Goal: Task Accomplishment & Management: Complete application form

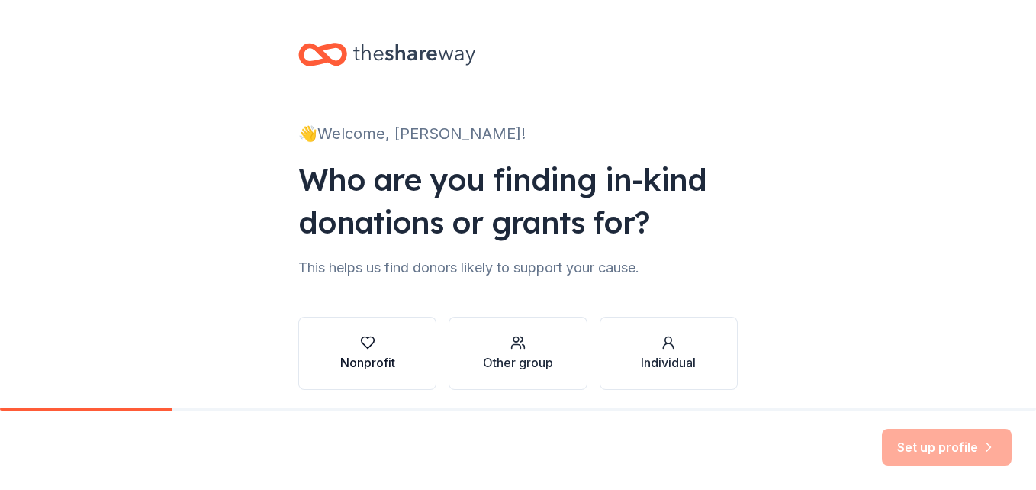
click at [361, 348] on icon "button" at bounding box center [367, 342] width 13 height 11
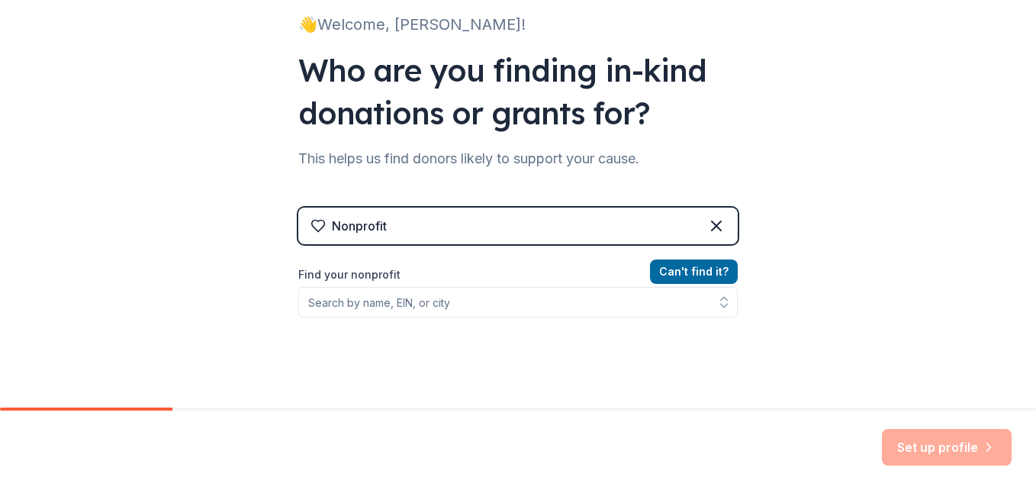
scroll to position [110, 0]
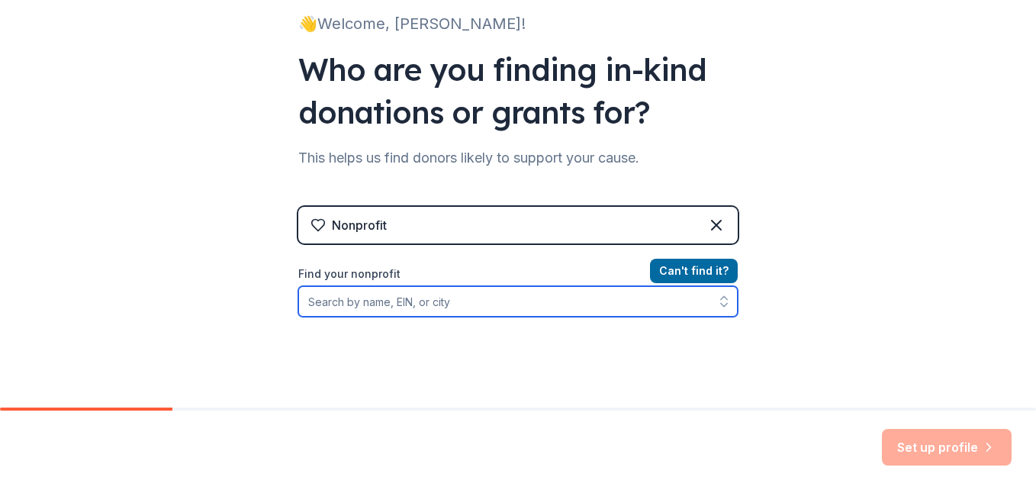
click at [413, 312] on input "Find your nonprofit" at bounding box center [517, 301] width 439 height 31
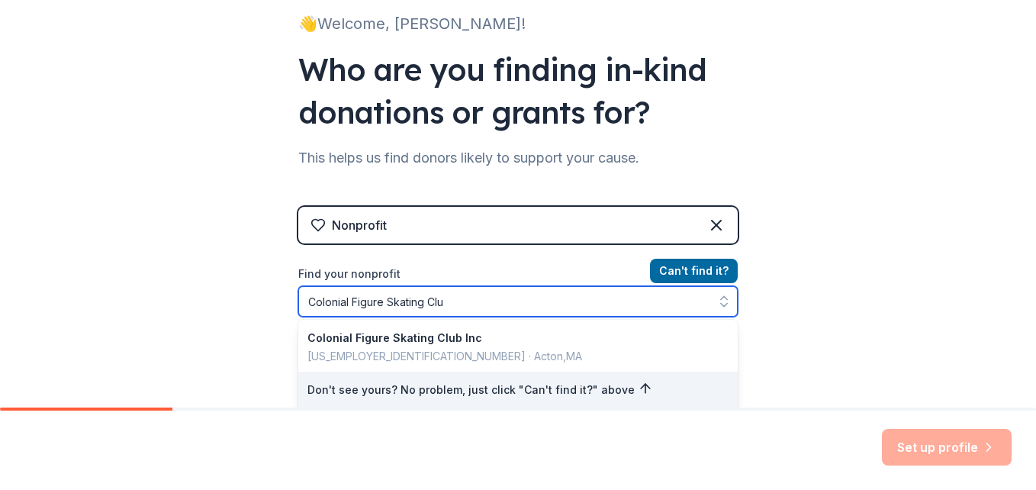
type input "Colonial Figure Skating Club"
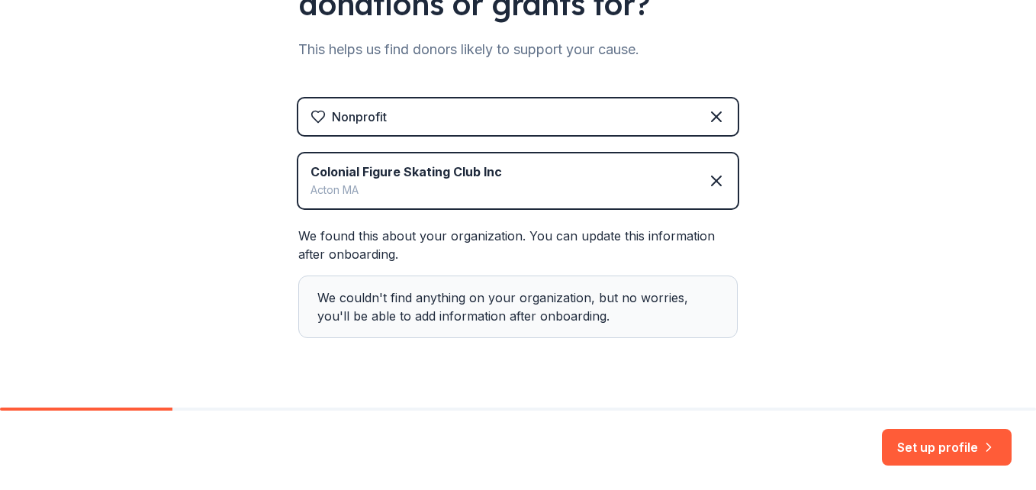
scroll to position [252, 0]
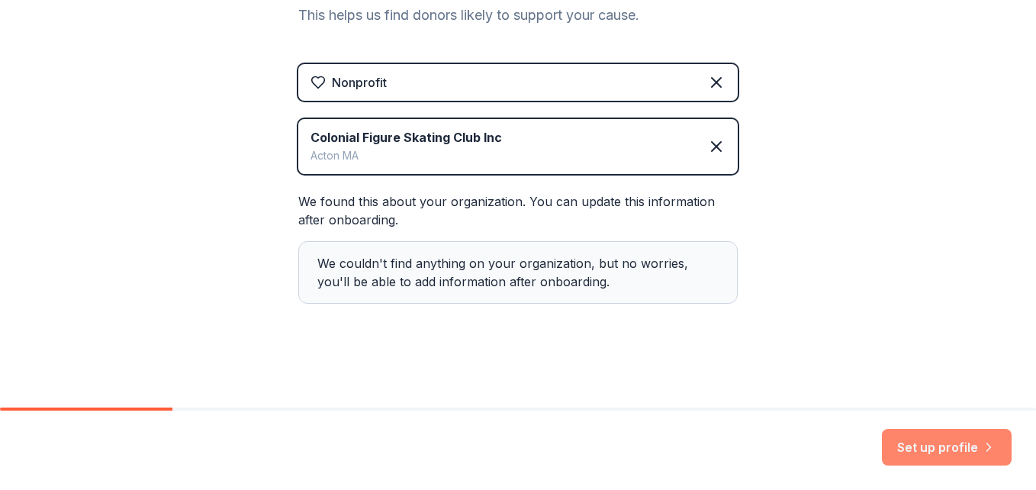
click at [903, 449] on button "Set up profile" at bounding box center [947, 447] width 130 height 37
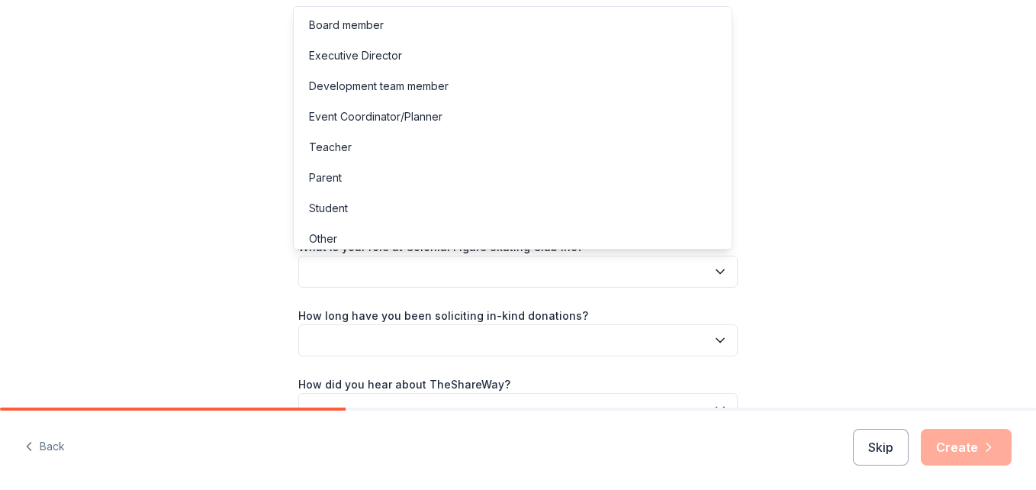
click at [716, 273] on icon "button" at bounding box center [719, 271] width 15 height 15
click at [372, 29] on div "Board member" at bounding box center [346, 25] width 75 height 18
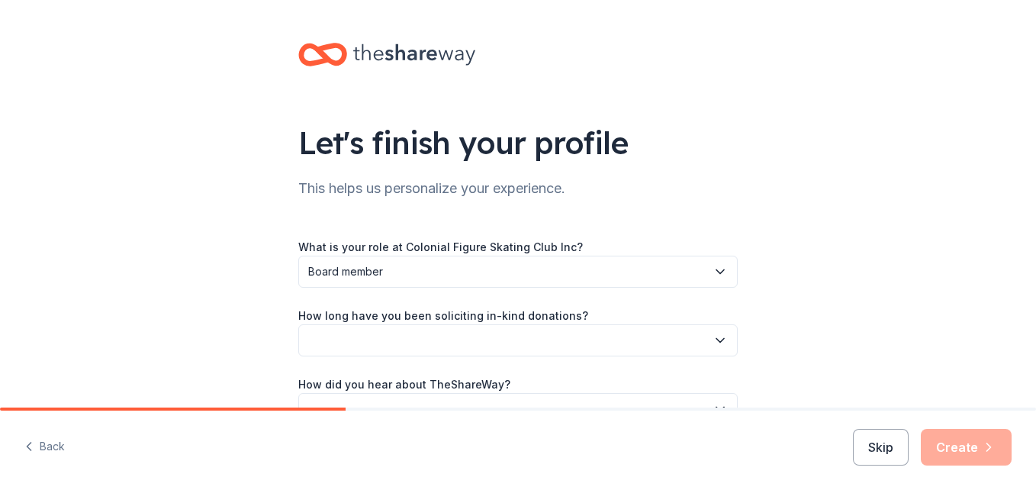
click at [713, 334] on icon "button" at bounding box center [719, 339] width 15 height 15
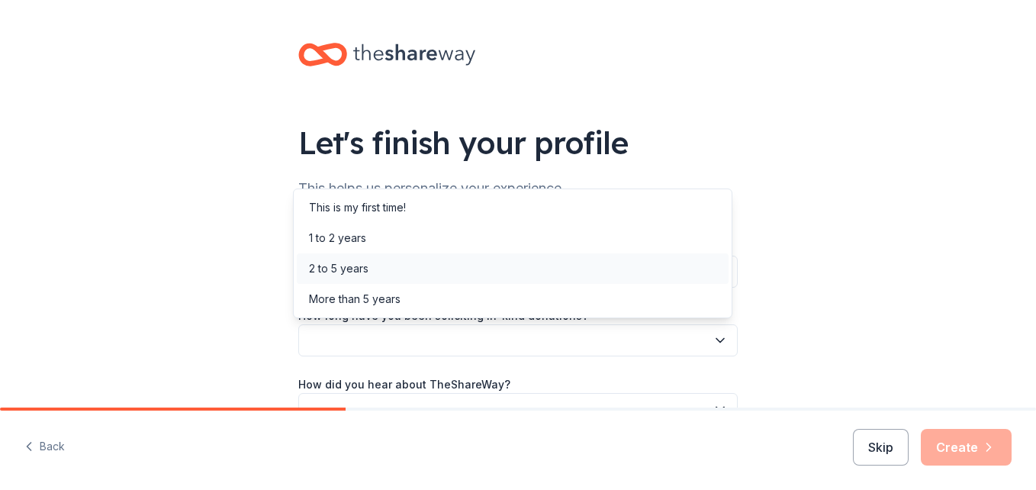
click at [467, 262] on div "2 to 5 years" at bounding box center [513, 268] width 432 height 31
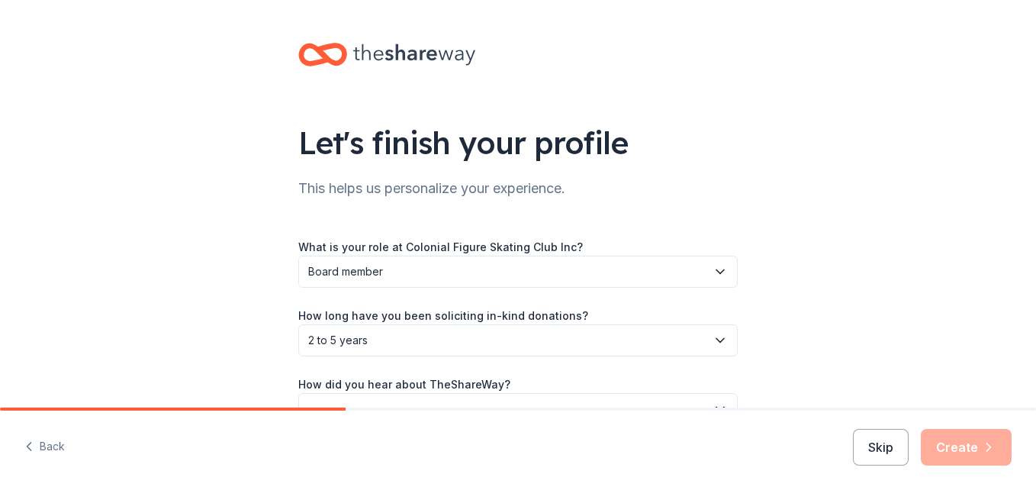
scroll to position [91, 0]
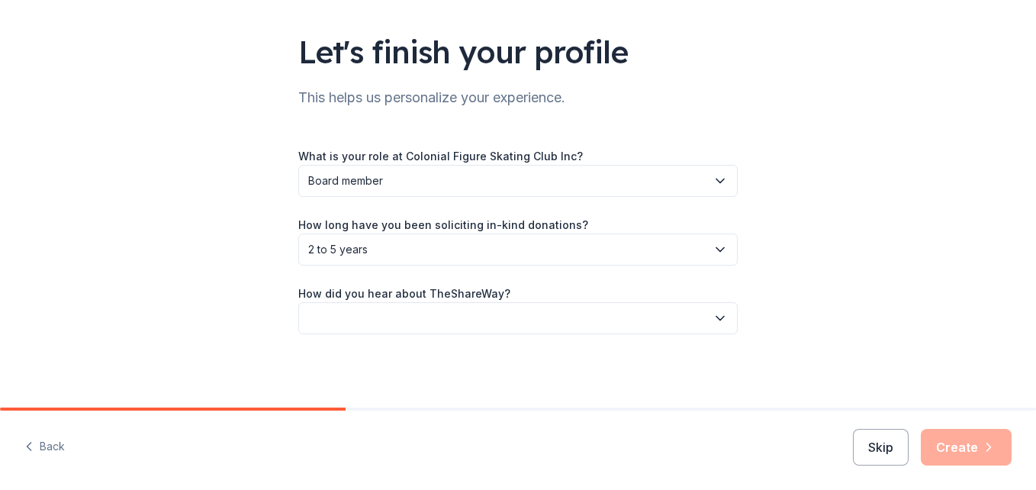
click at [560, 310] on button "button" at bounding box center [517, 318] width 439 height 32
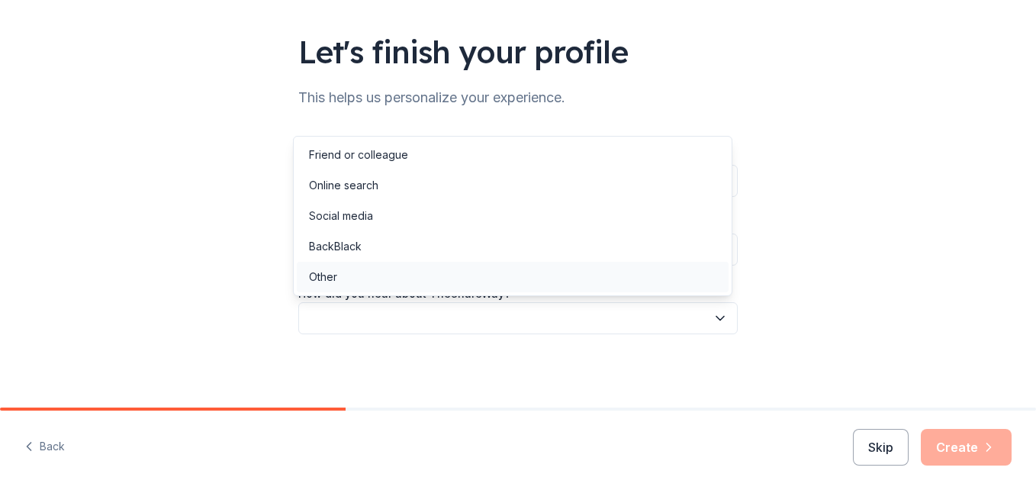
click at [332, 276] on div "Other" at bounding box center [323, 277] width 28 height 18
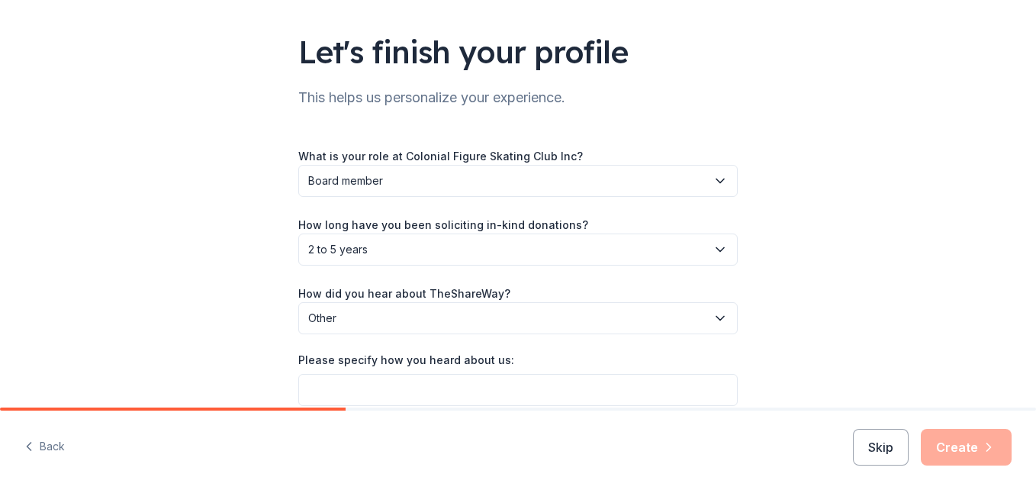
scroll to position [162, 0]
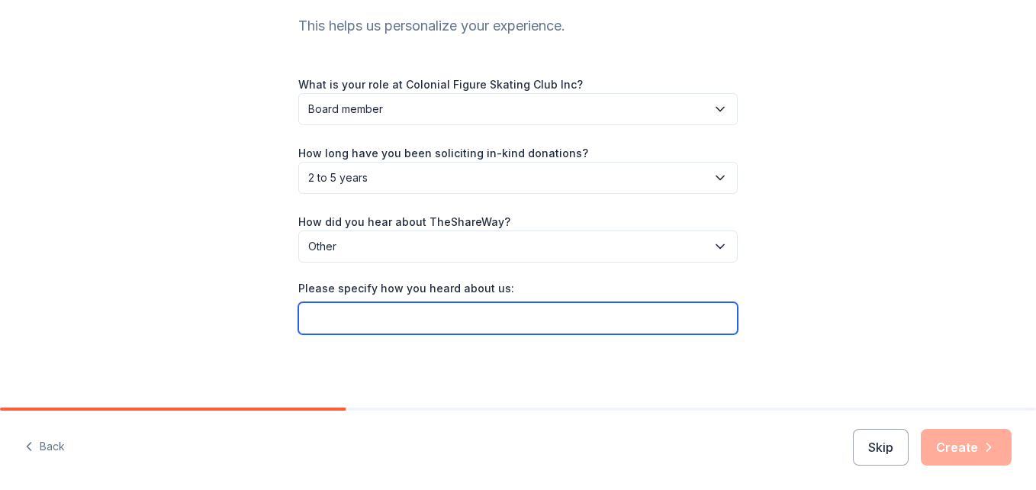
click at [488, 322] on input "Please specify how you heard about us:" at bounding box center [517, 318] width 439 height 32
type input "Crumbl website"
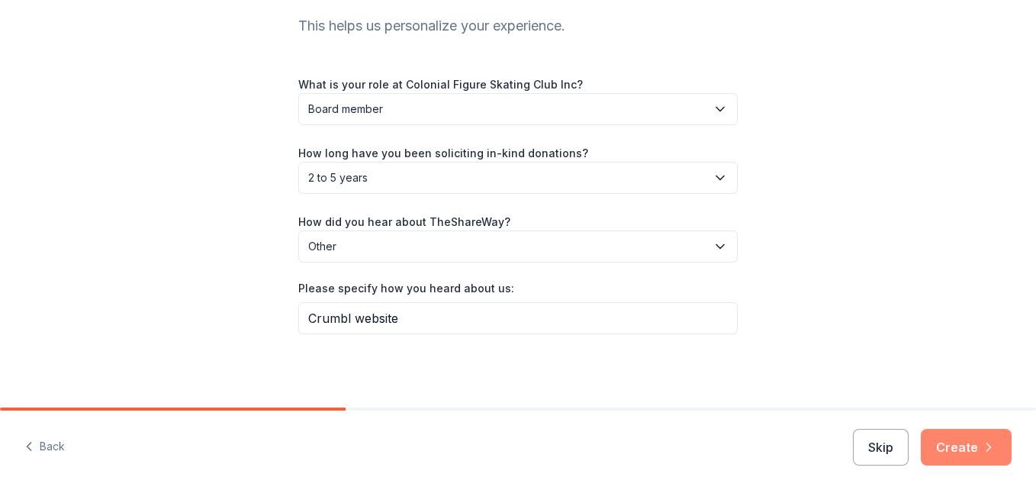
click at [954, 447] on button "Create" at bounding box center [965, 447] width 91 height 37
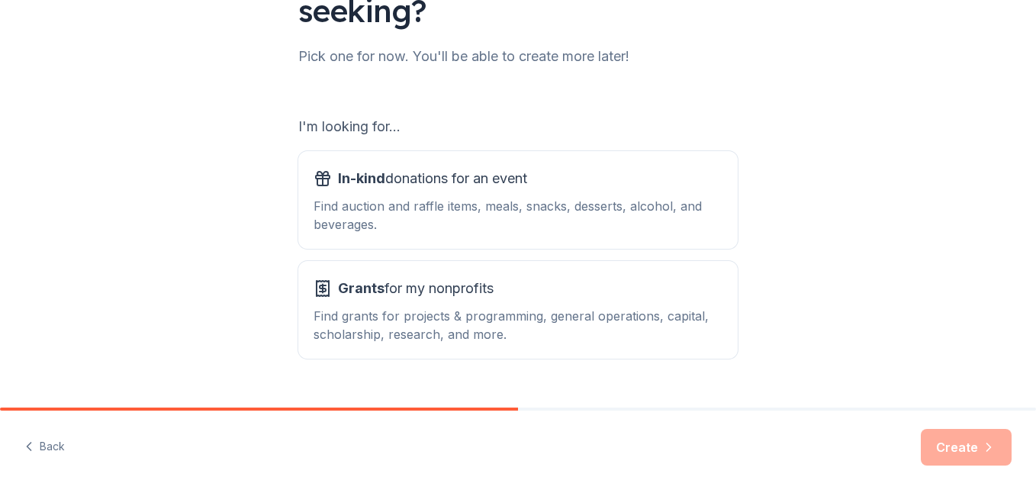
scroll to position [208, 0]
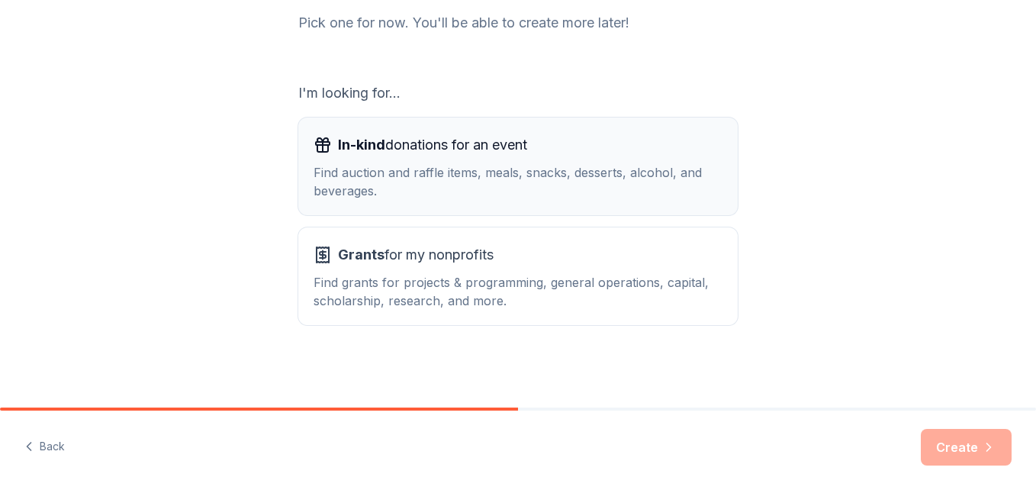
click at [430, 162] on div "In-kind donations for an event Find auction and raffle items, meals, snacks, de…" at bounding box center [517, 166] width 409 height 67
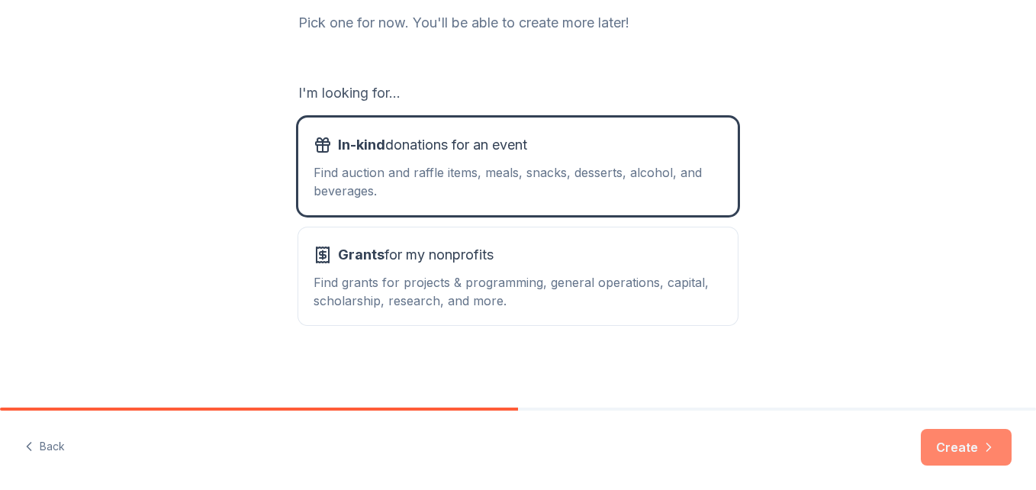
click at [965, 446] on button "Create" at bounding box center [965, 447] width 91 height 37
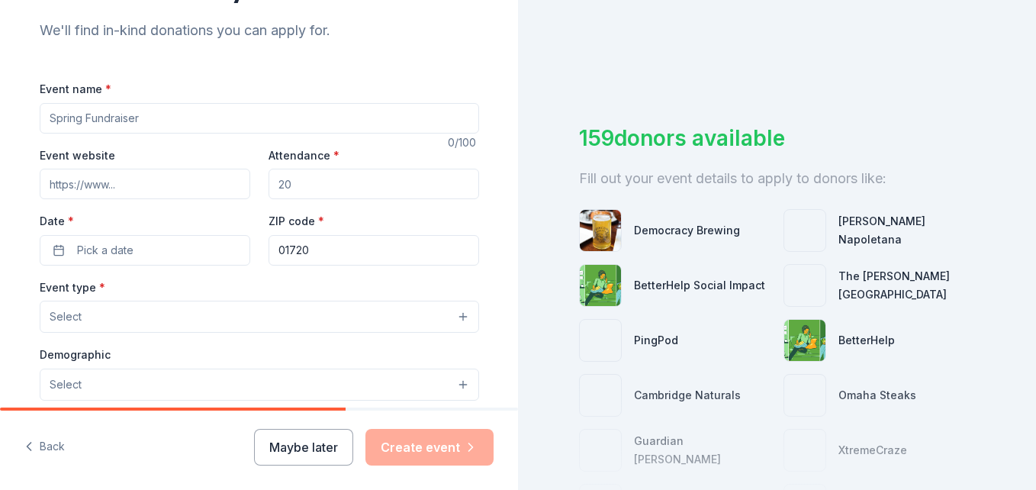
scroll to position [159, 0]
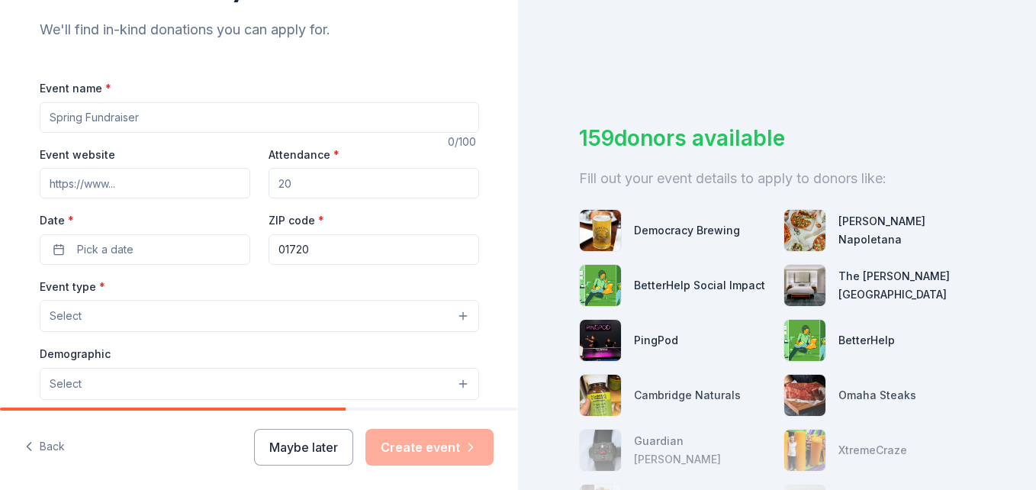
click at [150, 112] on input "Event name *" at bounding box center [259, 117] width 439 height 31
click at [144, 118] on input "Event name *" at bounding box center [259, 117] width 439 height 31
type input "Colonial Figure Skating Club Winterfest"
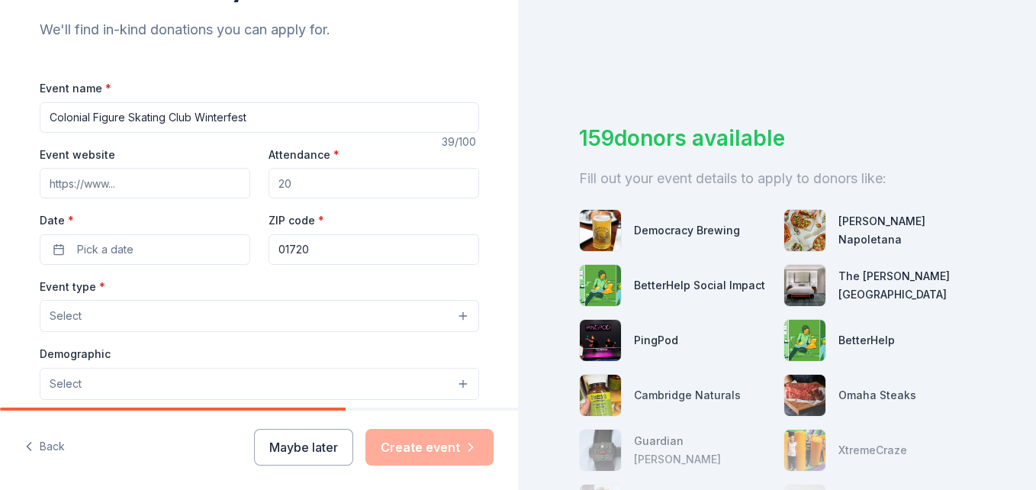
click at [313, 183] on input "Attendance *" at bounding box center [373, 183] width 210 height 31
type input "300"
click at [178, 244] on button "Pick a date" at bounding box center [145, 249] width 210 height 31
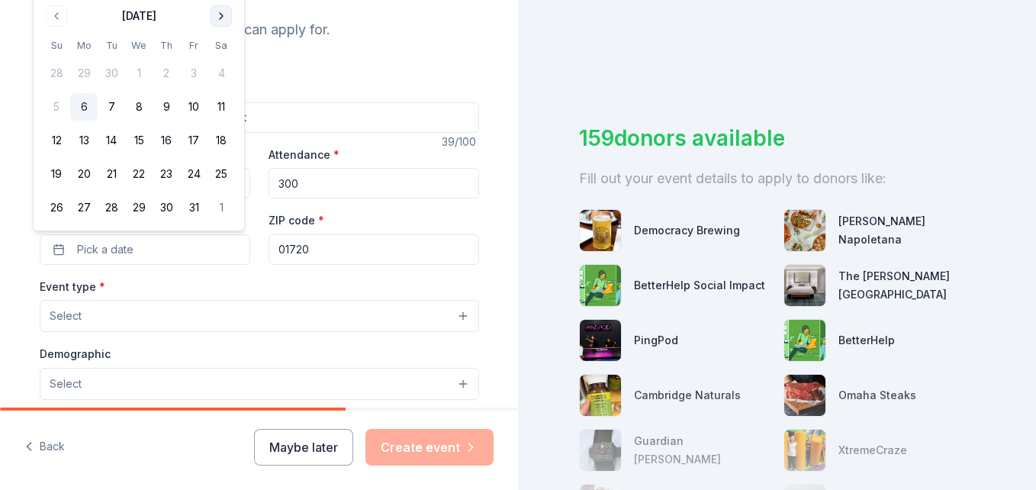
click at [223, 16] on button "Go to next month" at bounding box center [220, 15] width 21 height 21
click at [223, 16] on th "Sa" at bounding box center [220, 12] width 27 height 16
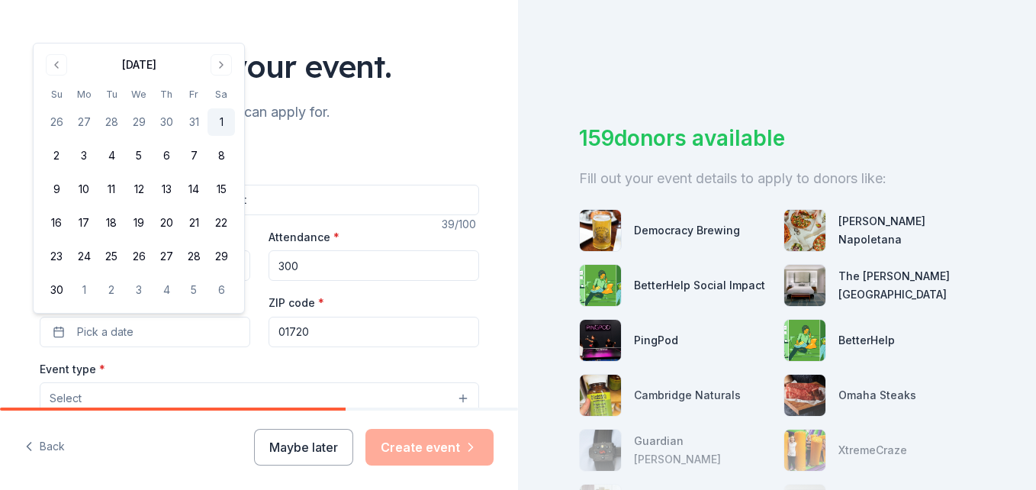
scroll to position [68, 0]
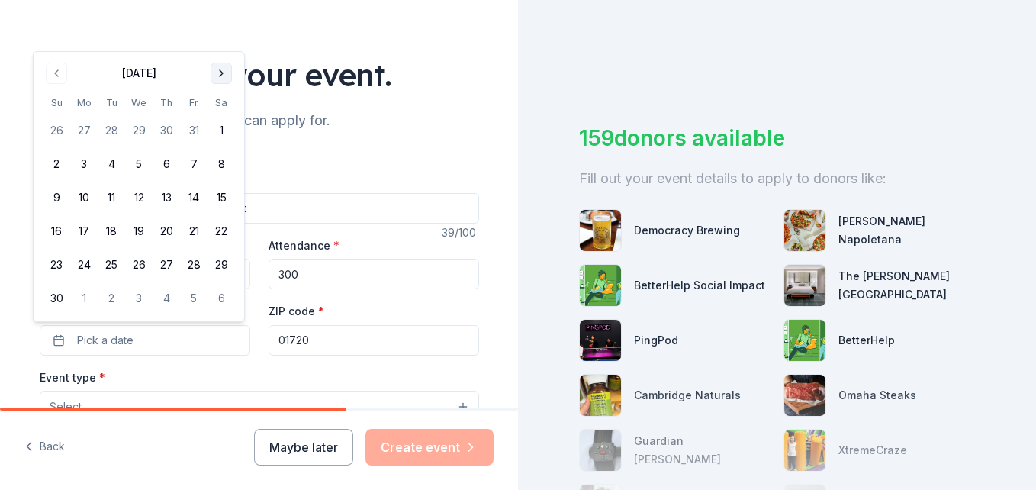
click at [221, 71] on button "Go to next month" at bounding box center [220, 73] width 21 height 21
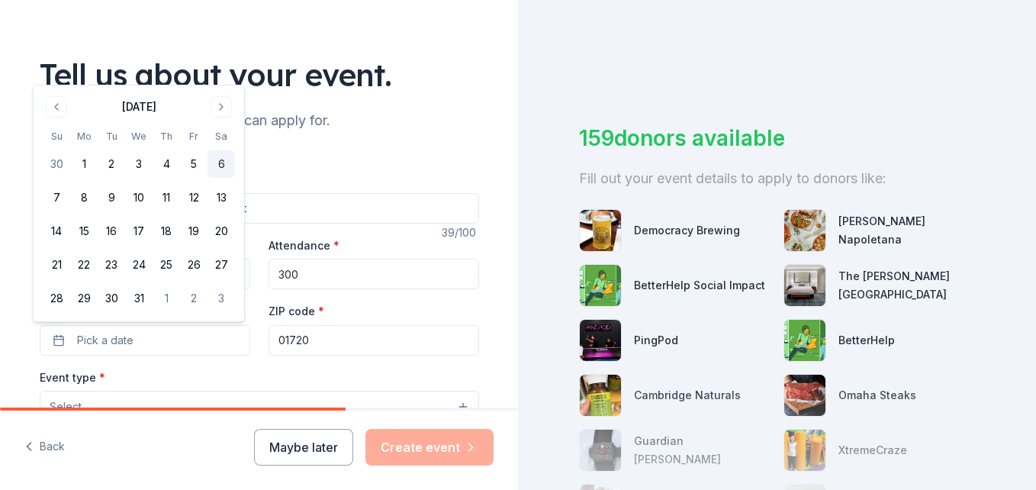
click at [222, 162] on button "6" at bounding box center [220, 163] width 27 height 27
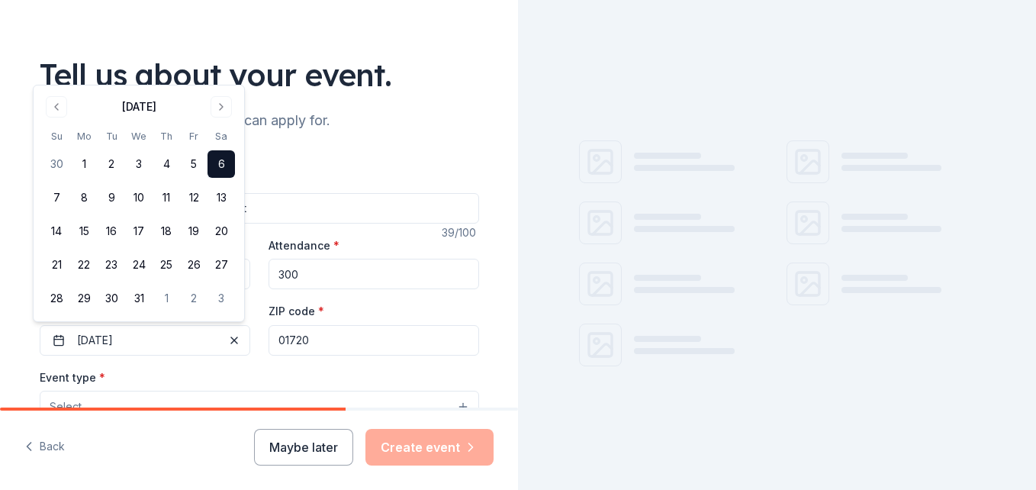
click at [325, 337] on input "01720" at bounding box center [373, 340] width 210 height 31
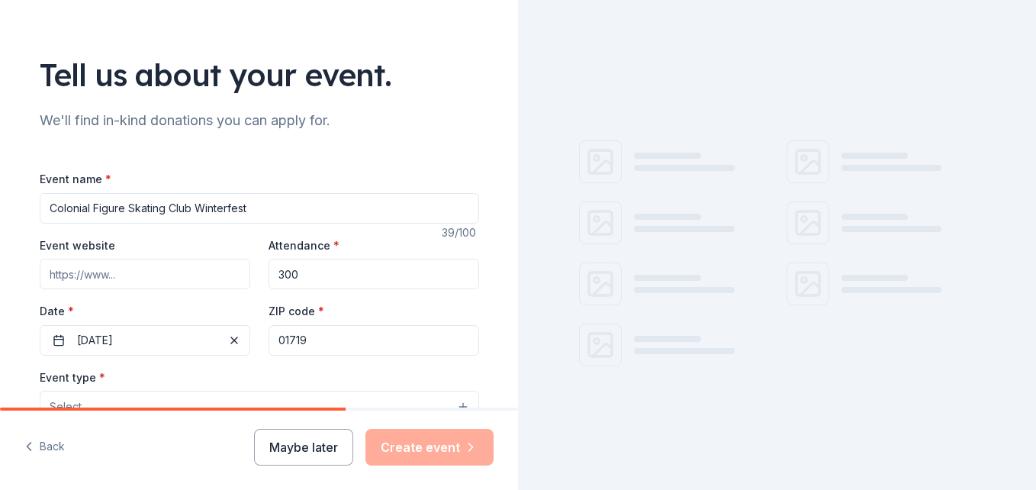
type input "01719"
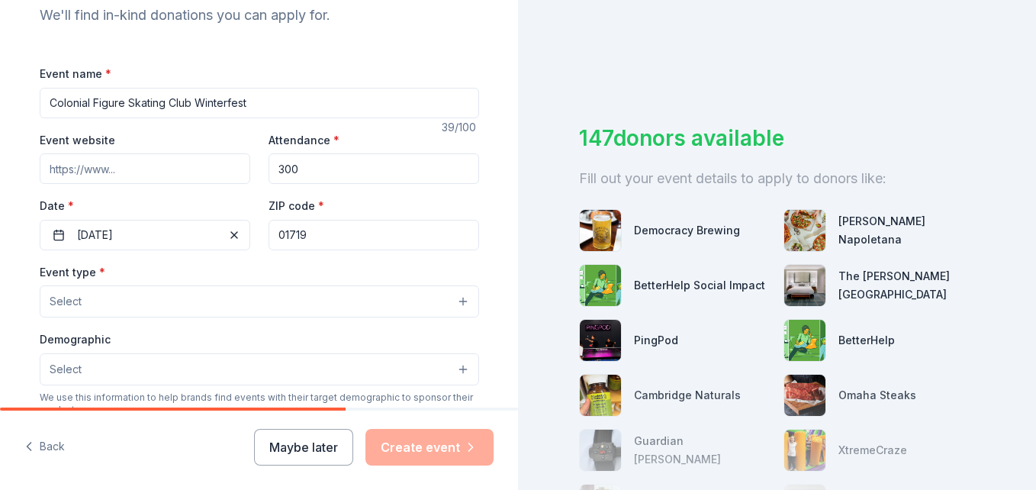
scroll to position [174, 0]
click at [359, 296] on button "Select" at bounding box center [259, 300] width 439 height 32
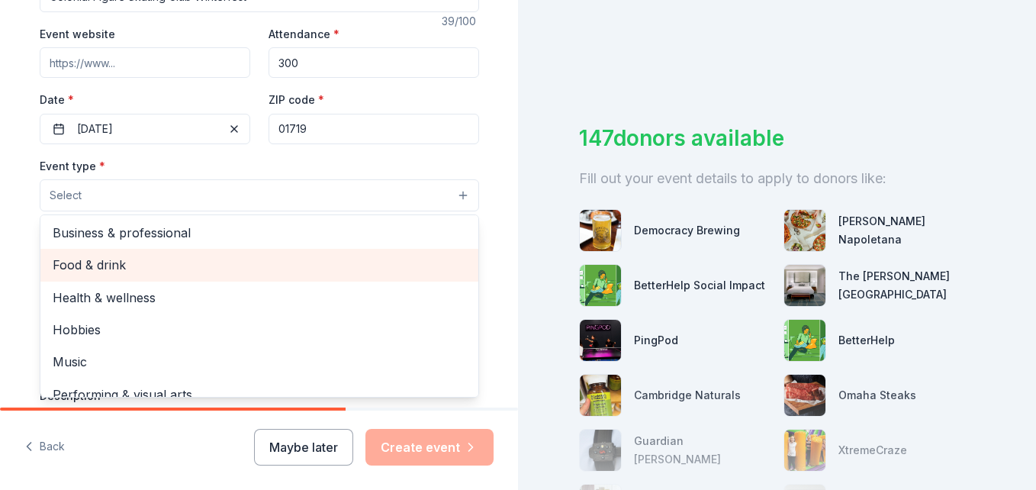
scroll to position [51, 0]
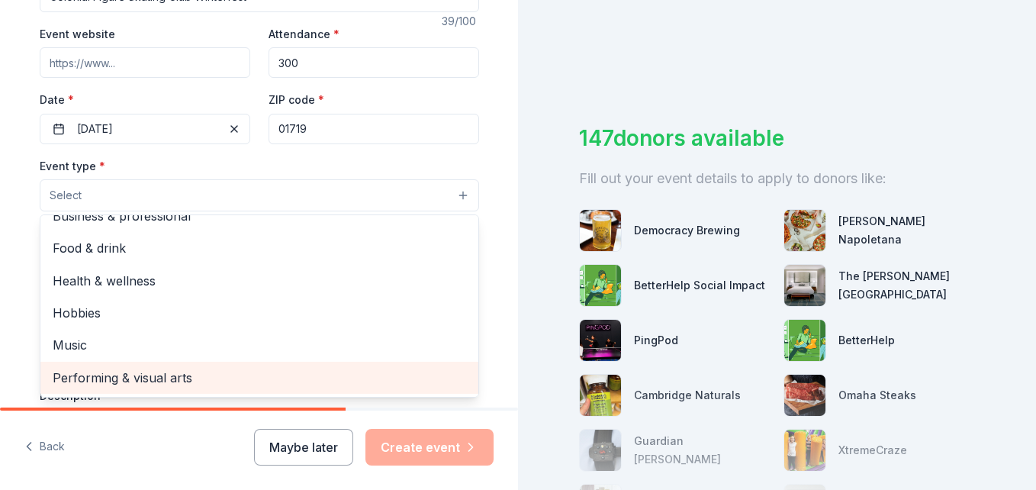
click at [218, 382] on span "Performing & visual arts" at bounding box center [259, 378] width 413 height 20
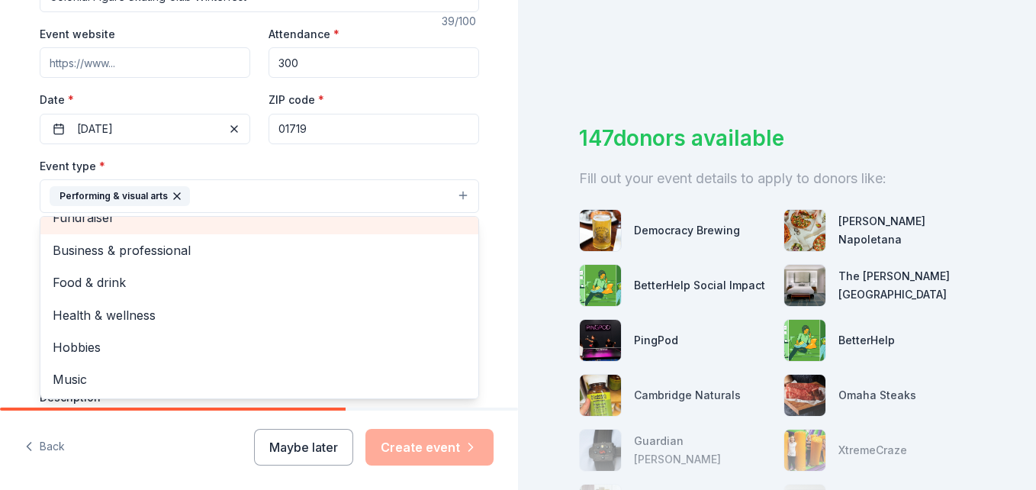
scroll to position [3, 0]
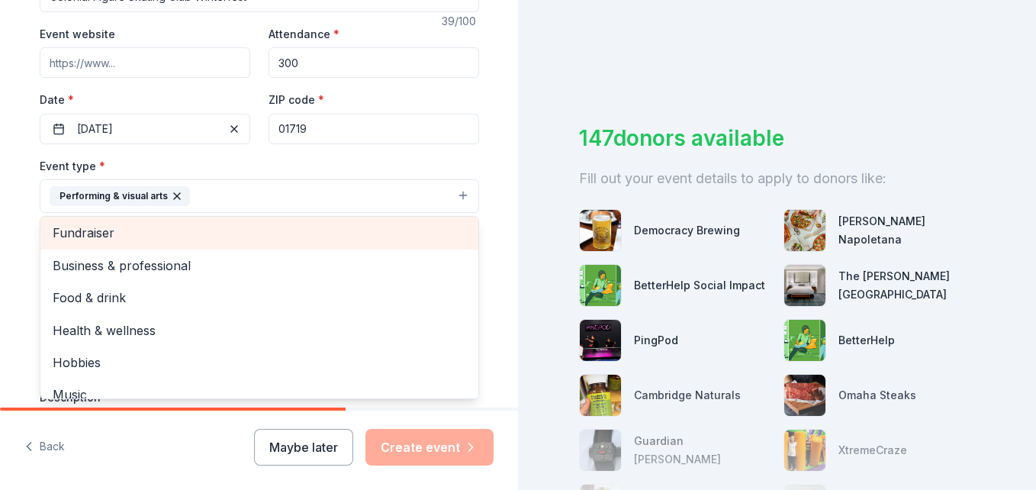
click at [332, 230] on div "Fundraiser" at bounding box center [259, 233] width 438 height 32
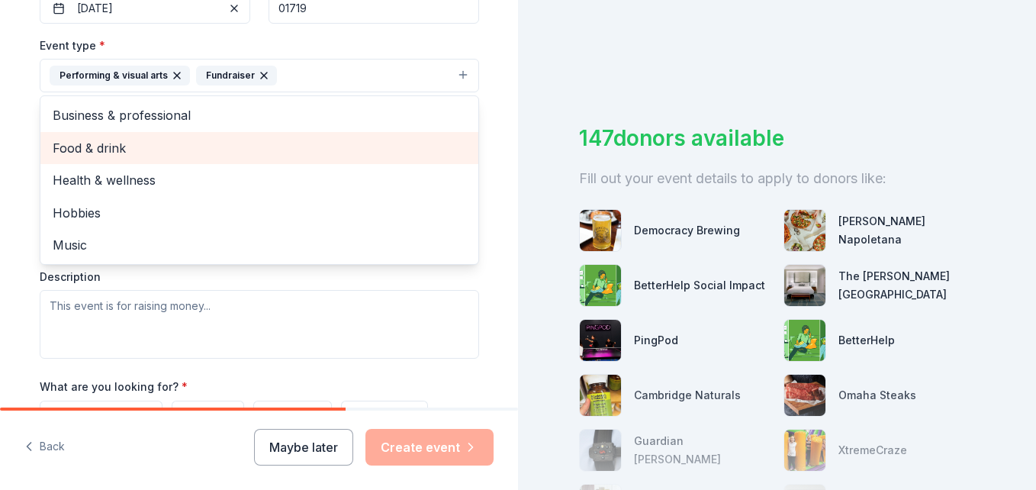
scroll to position [404, 0]
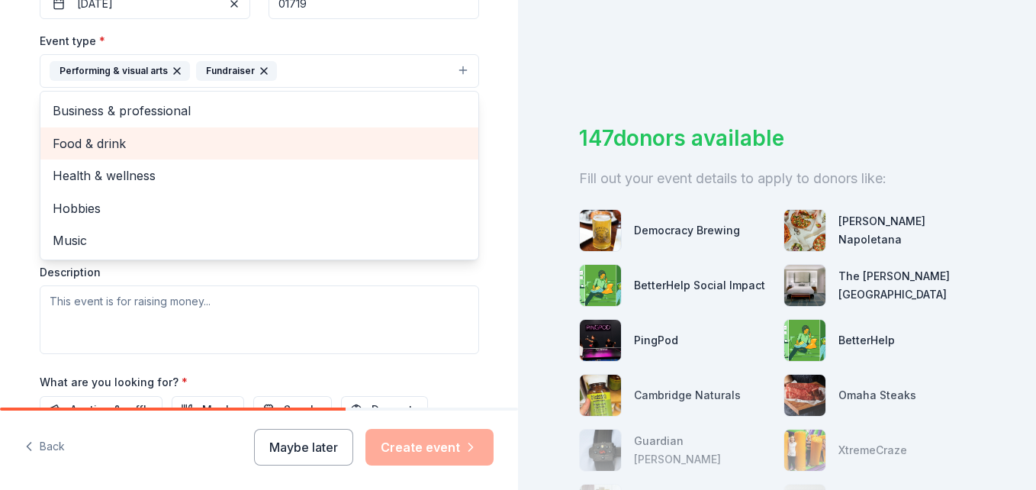
click at [435, 264] on div "Event type * Performing & visual arts Fundraiser Business & professional Food &…" at bounding box center [259, 192] width 439 height 323
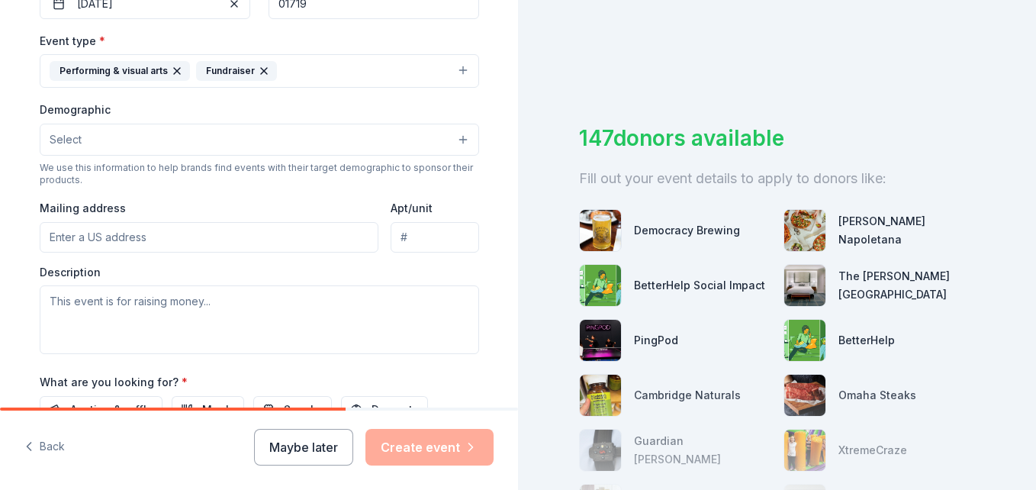
click at [320, 135] on button "Select" at bounding box center [259, 140] width 439 height 32
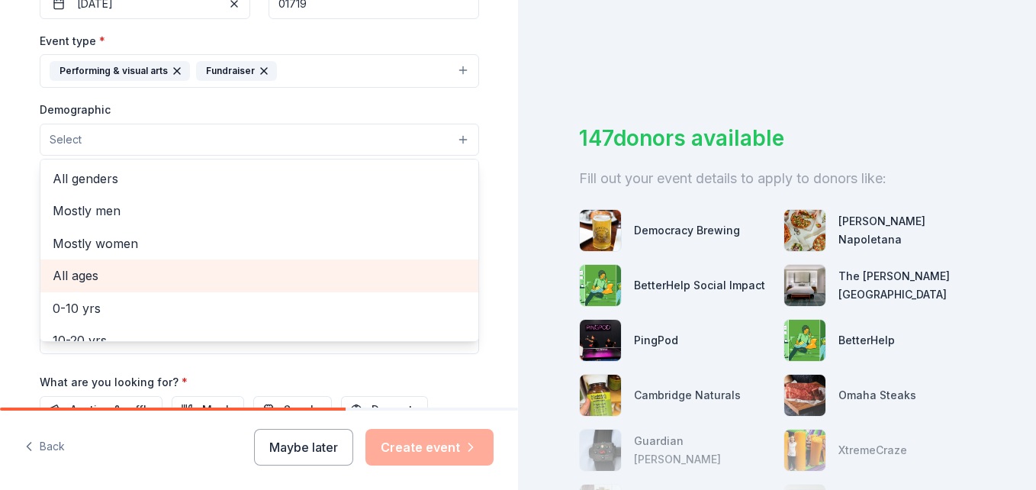
click at [249, 279] on span "All ages" at bounding box center [259, 275] width 413 height 20
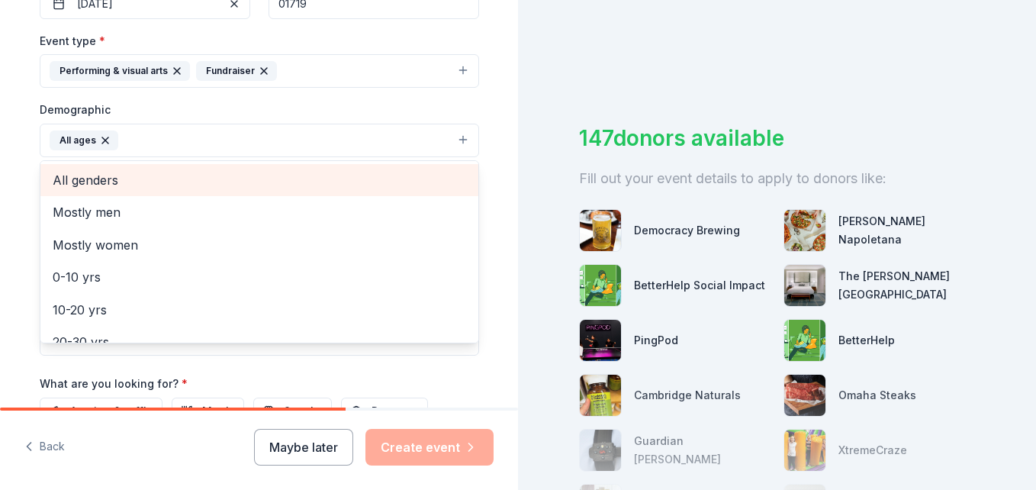
click at [342, 185] on span "All genders" at bounding box center [259, 180] width 413 height 20
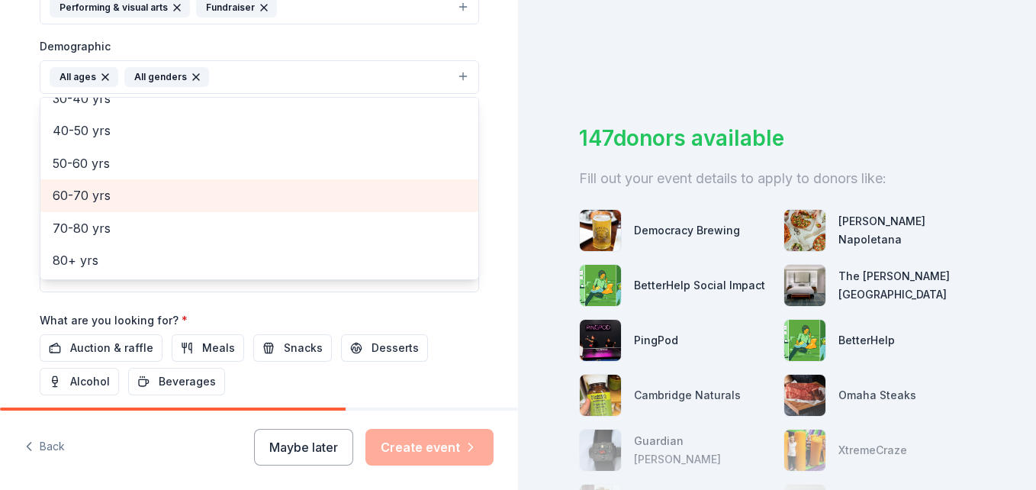
scroll to position [468, 0]
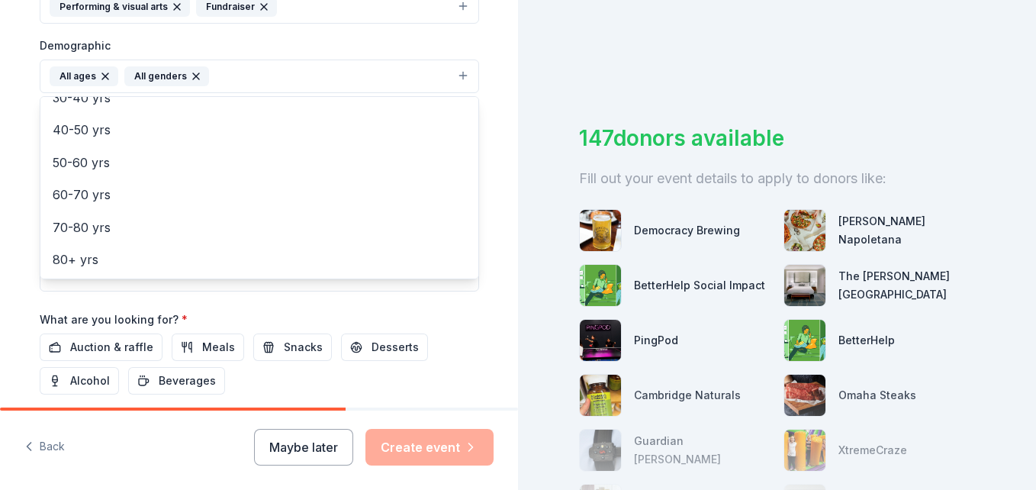
click at [528, 263] on div "Tell us about your event. We'll find in-kind donations you can apply for. Event…" at bounding box center [518, 245] width 1036 height 490
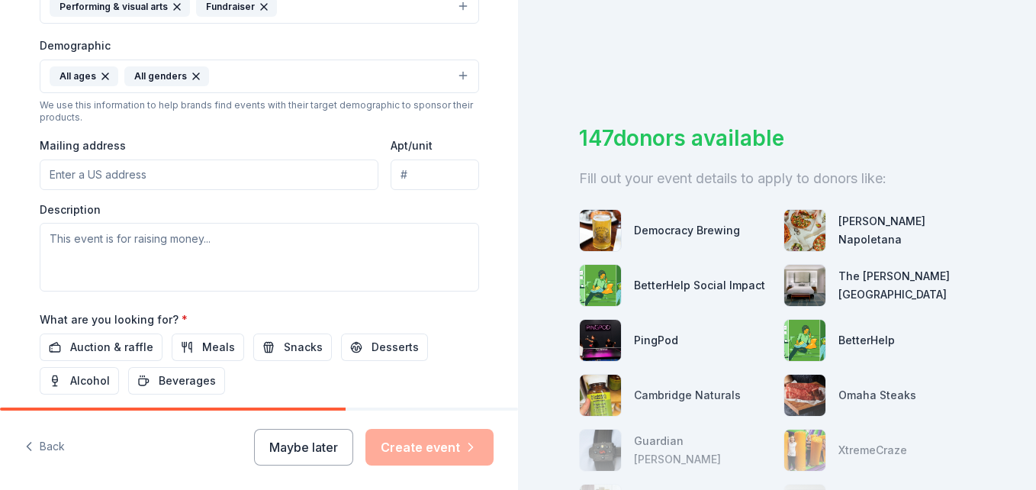
click at [285, 167] on input "Mailing address" at bounding box center [209, 174] width 339 height 31
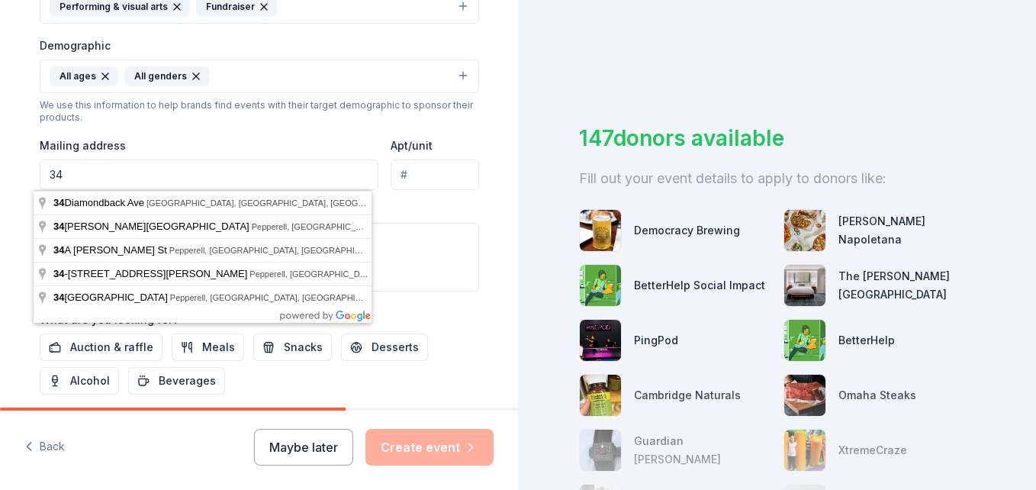
type input "3"
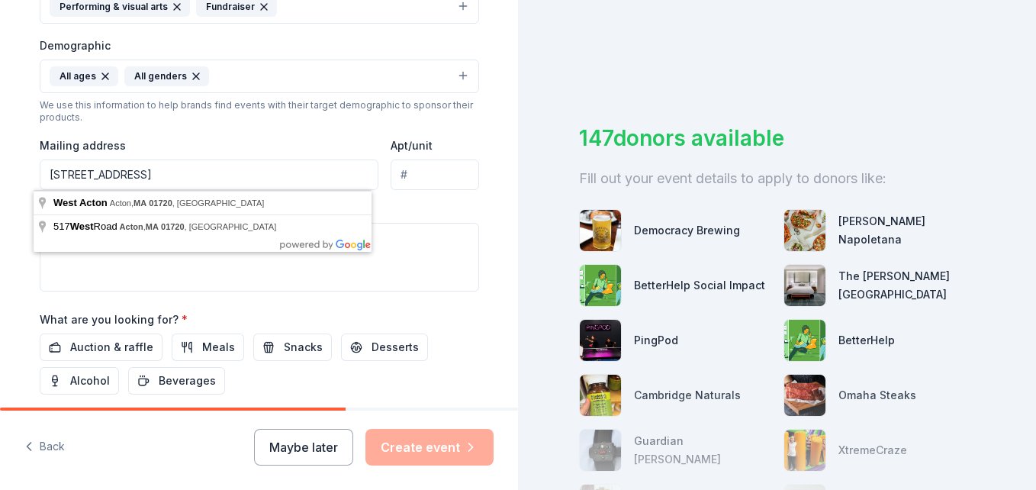
type input "[STREET_ADDRESS]"
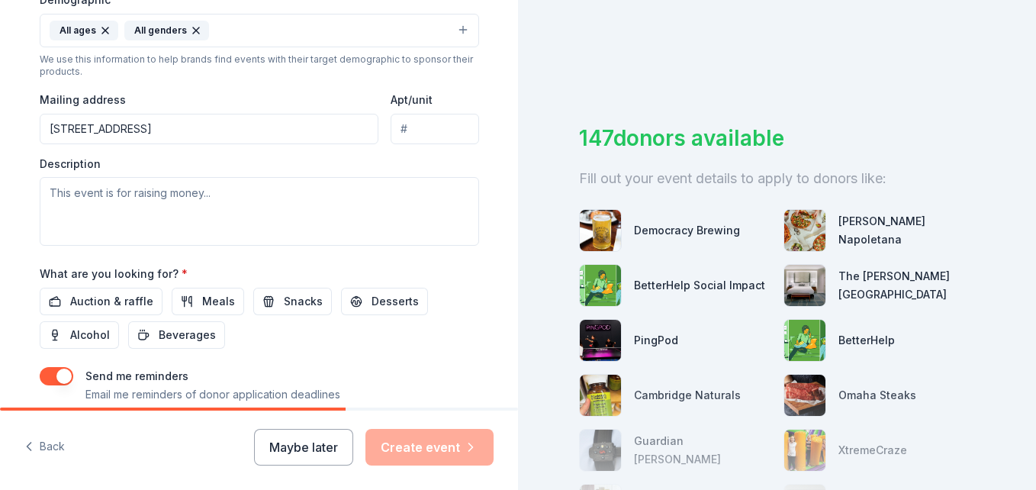
scroll to position [557, 0]
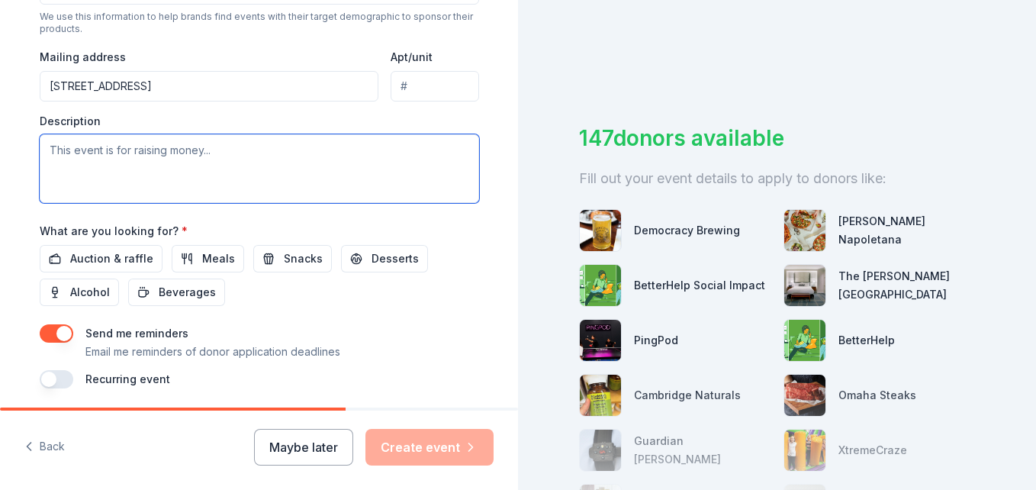
click at [263, 159] on textarea at bounding box center [259, 168] width 439 height 69
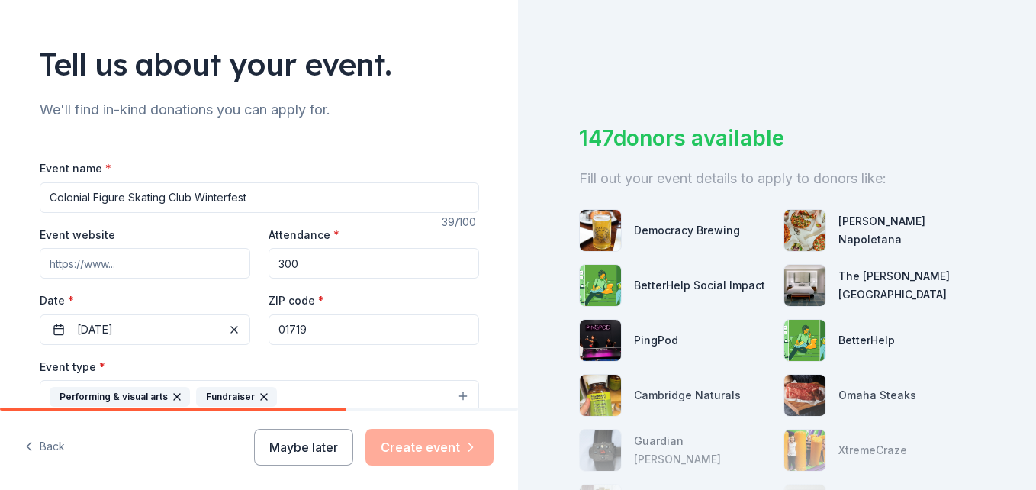
scroll to position [78, 0]
click at [275, 191] on input "Colonial Figure Skating Club Winterfest" at bounding box center [259, 198] width 439 height 31
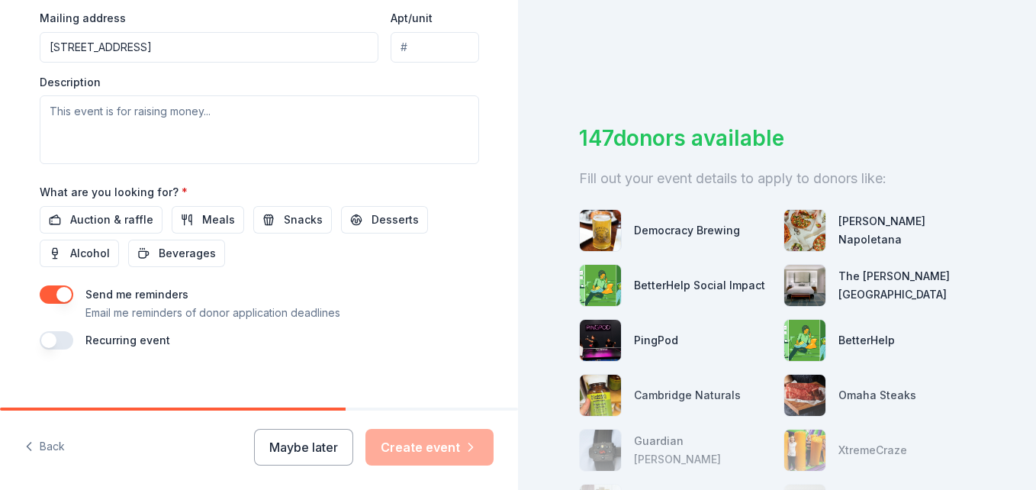
scroll to position [596, 0]
type input "Colonial Figure Skating Club Winterfest 2025"
click at [281, 112] on textarea at bounding box center [259, 129] width 439 height 69
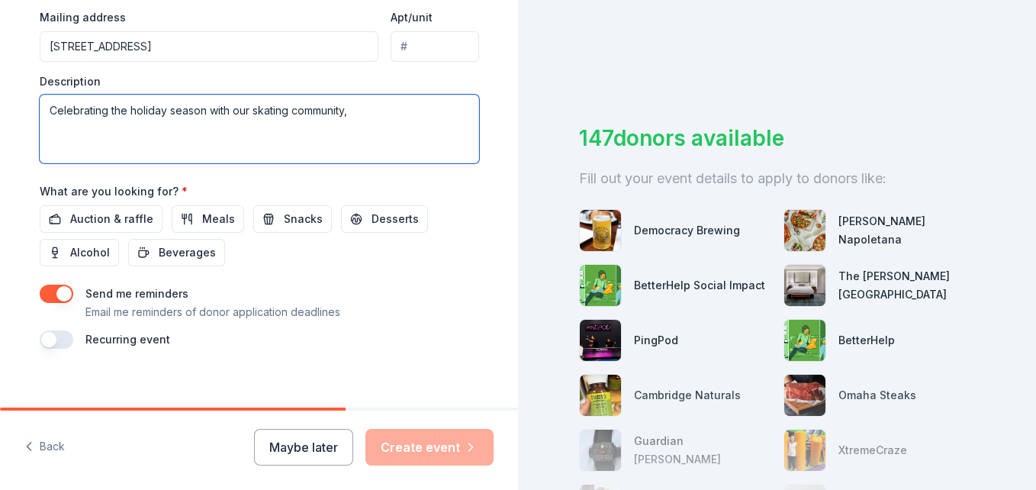
click at [378, 106] on textarea "Celebrating the holiday season with our skating community," at bounding box center [259, 129] width 439 height 69
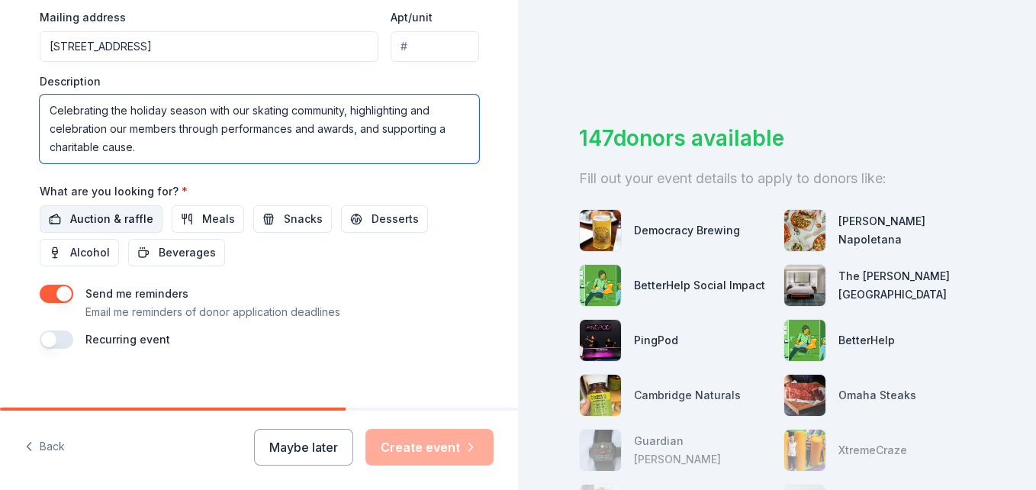
type textarea "Celebrating the holiday season with our skating community, highlighting and cel…"
click at [127, 217] on span "Auction & raffle" at bounding box center [111, 219] width 83 height 18
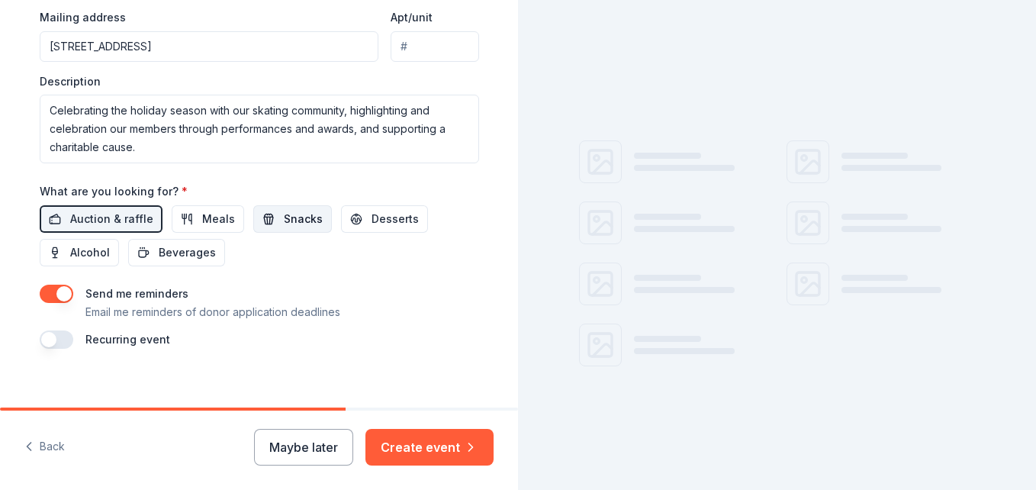
click at [284, 219] on span "Snacks" at bounding box center [303, 219] width 39 height 18
click at [371, 224] on span "Desserts" at bounding box center [394, 219] width 47 height 18
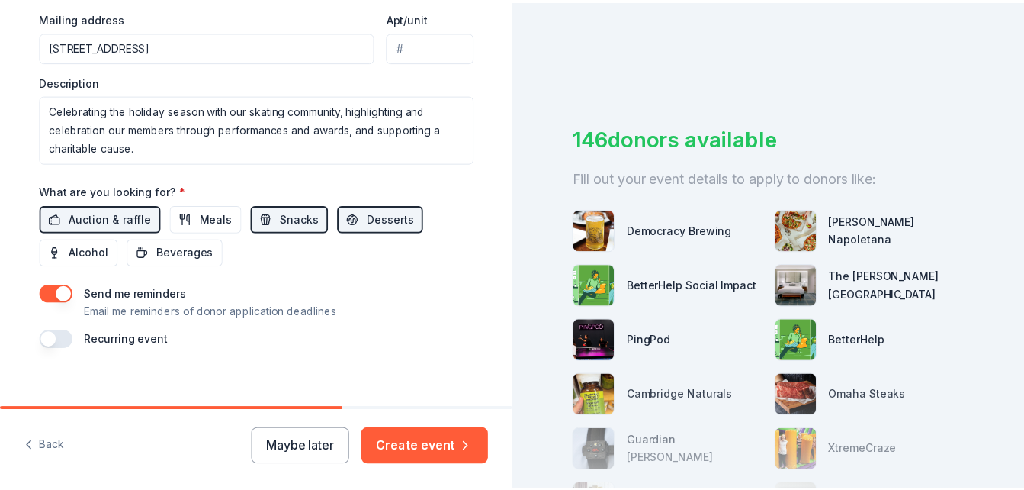
scroll to position [611, 0]
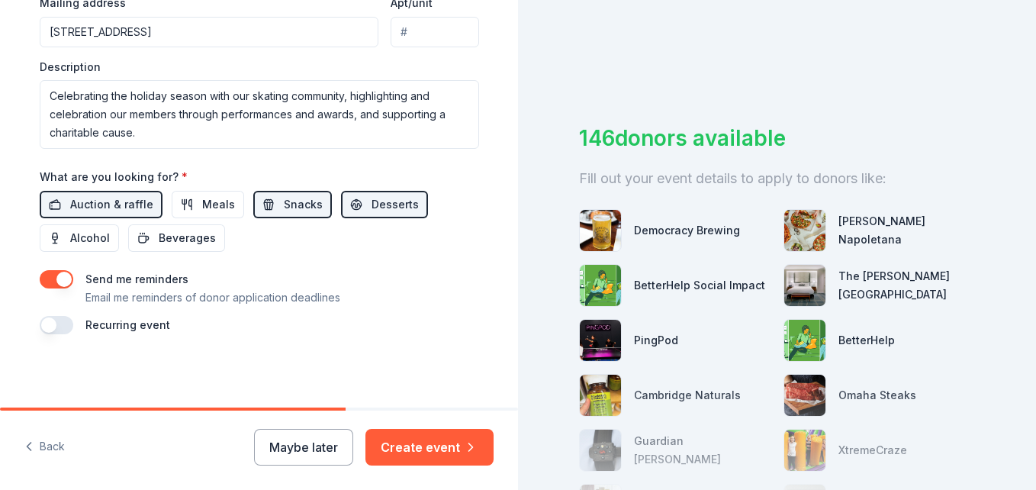
click at [63, 328] on button "button" at bounding box center [57, 325] width 34 height 18
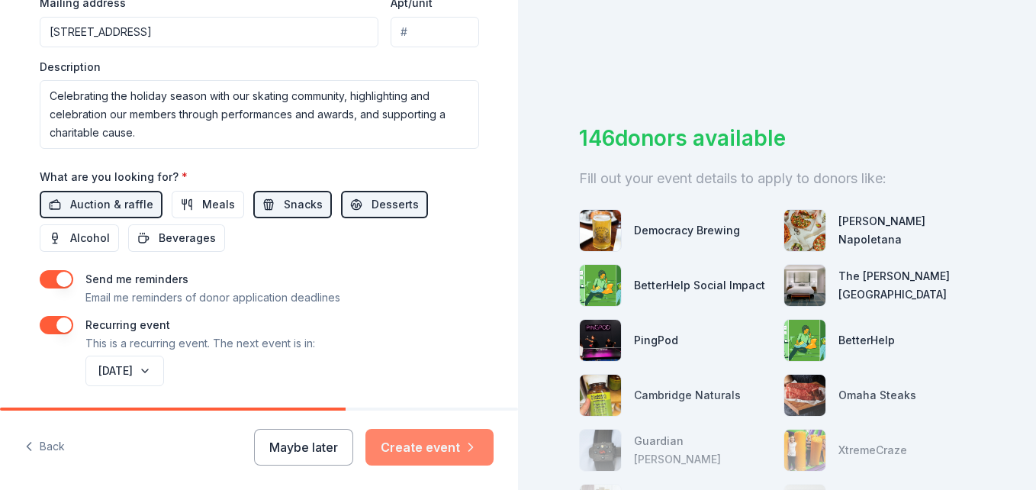
click at [424, 445] on button "Create event" at bounding box center [429, 447] width 128 height 37
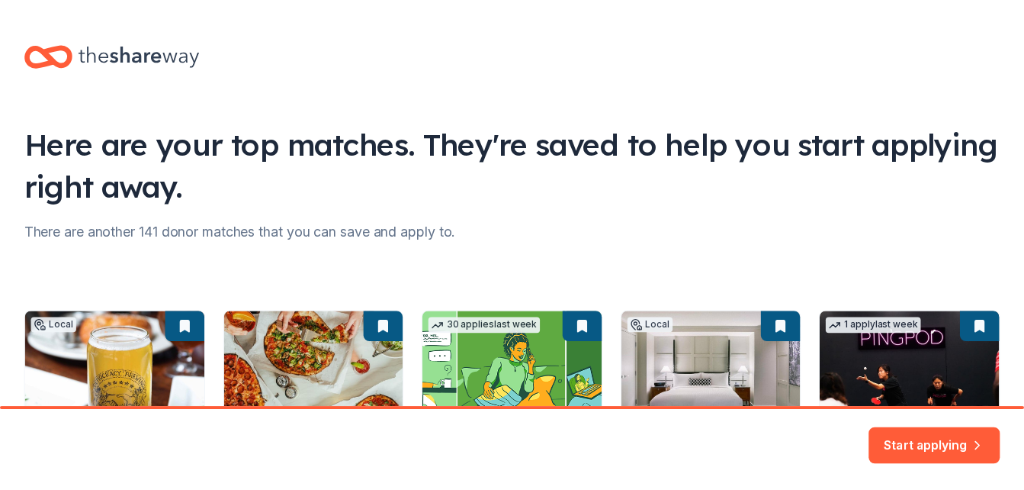
scroll to position [234, 0]
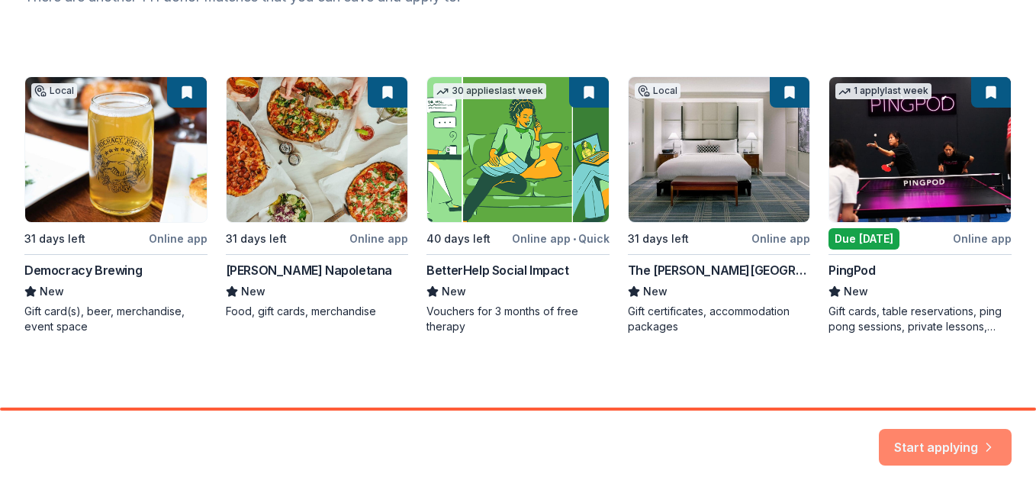
click at [955, 442] on button "Start applying" at bounding box center [944, 437] width 133 height 37
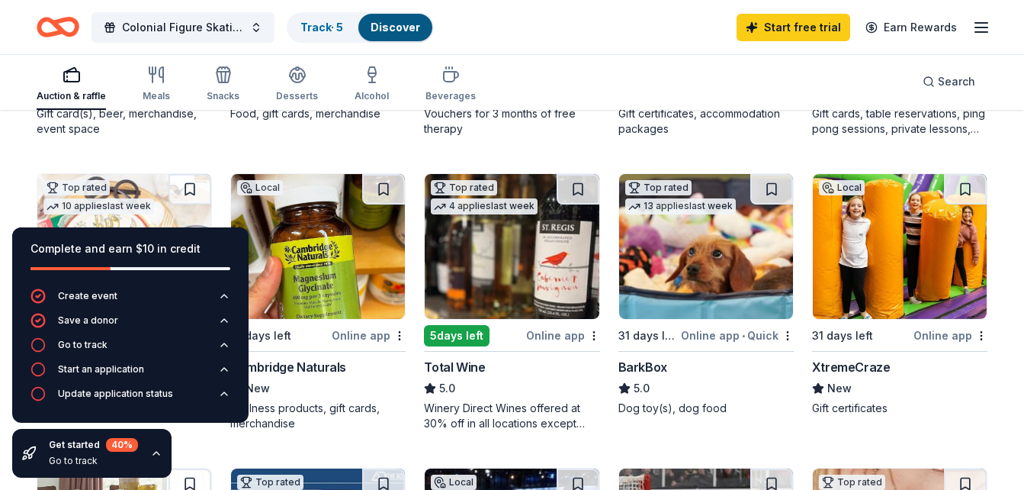
scroll to position [403, 0]
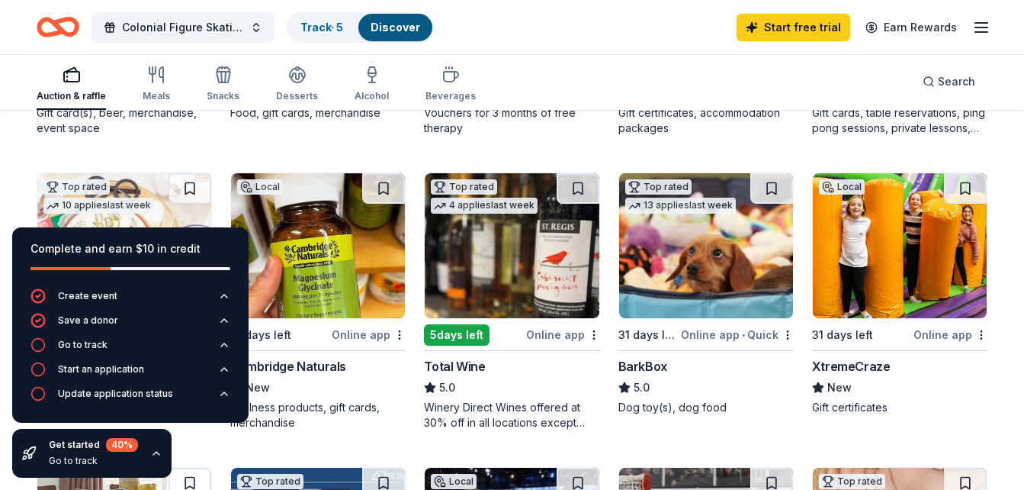
click at [988, 21] on icon "button" at bounding box center [981, 27] width 18 height 18
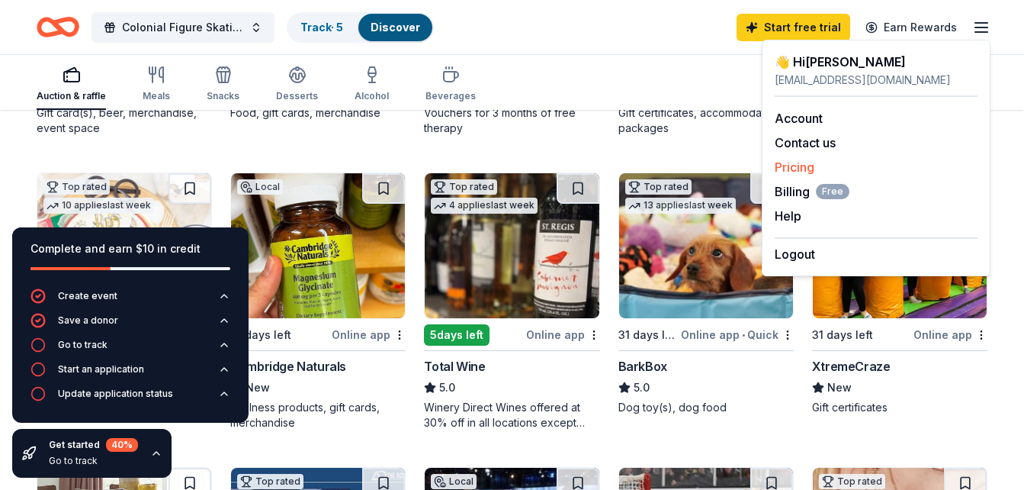
click at [792, 173] on link "Pricing" at bounding box center [795, 166] width 40 height 15
click at [794, 164] on link "Pricing" at bounding box center [795, 166] width 40 height 15
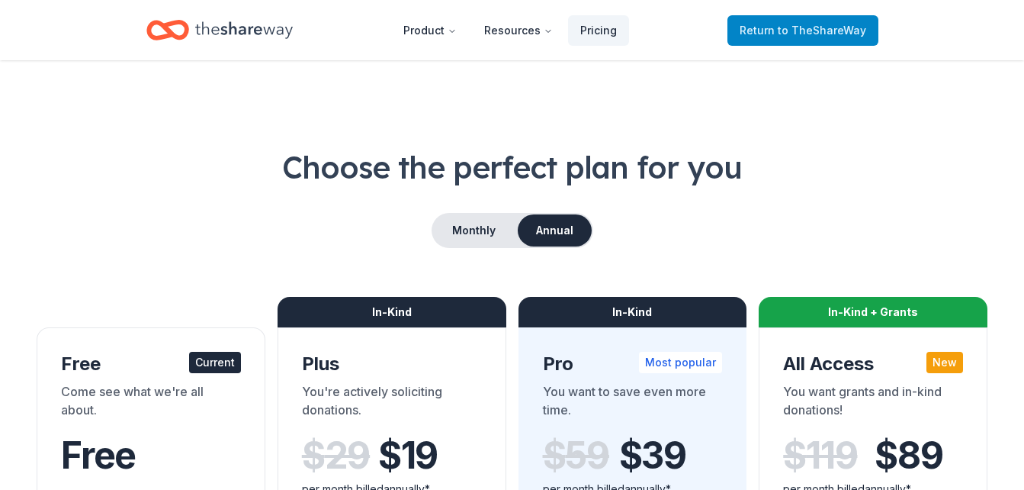
click at [808, 28] on span "to TheShareWay" at bounding box center [822, 30] width 88 height 13
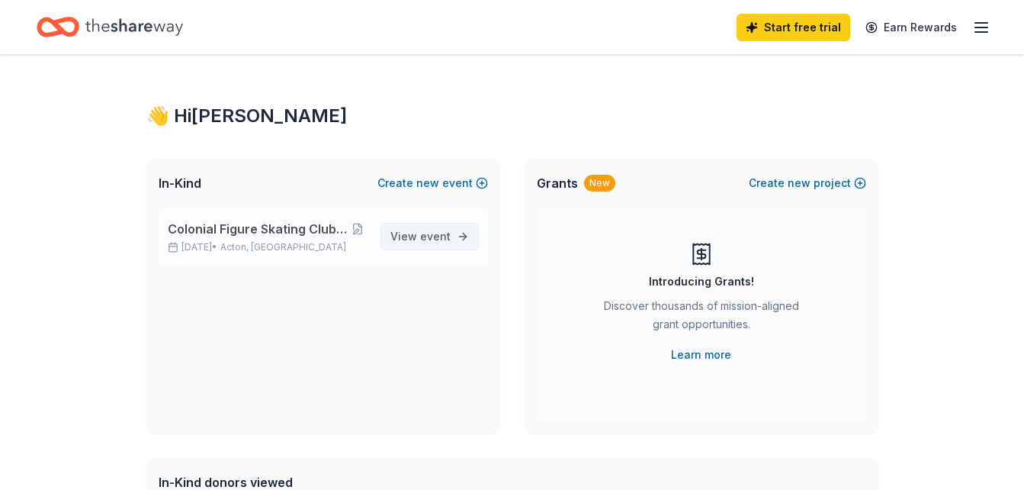
click at [426, 231] on span "event" at bounding box center [435, 236] width 31 height 13
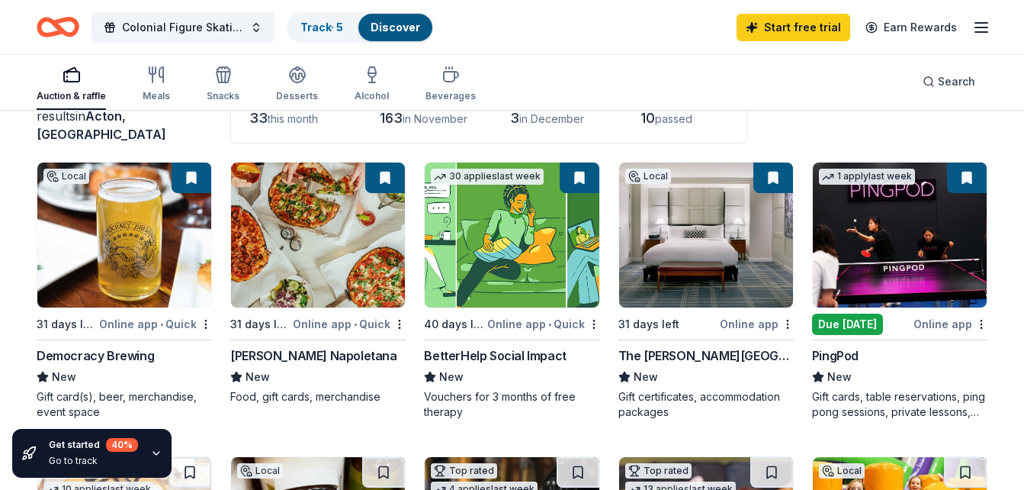
scroll to position [117, 0]
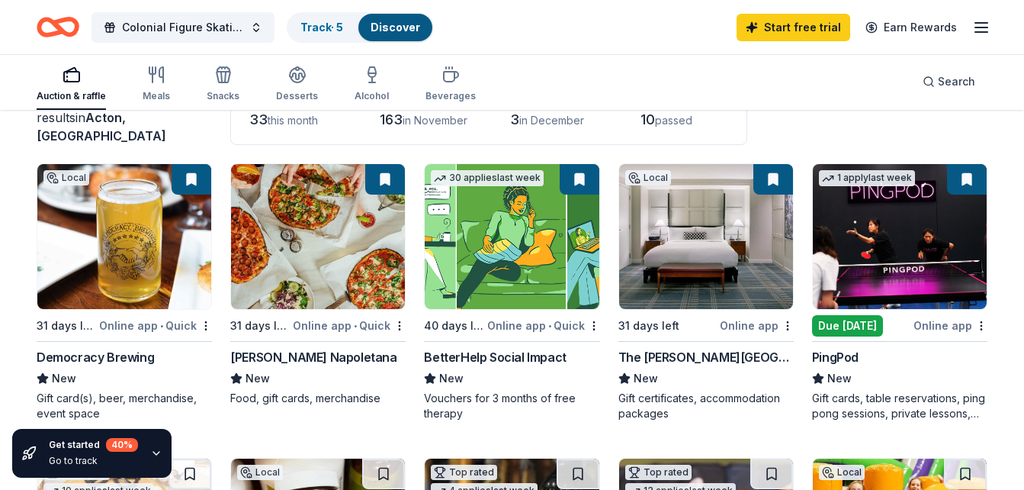
click at [754, 323] on div "Online app" at bounding box center [757, 325] width 74 height 19
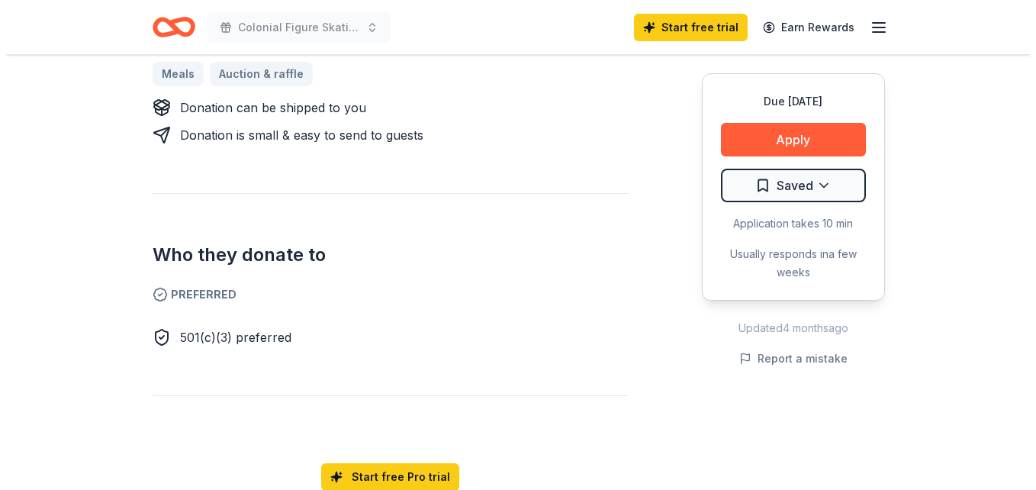
scroll to position [713, 0]
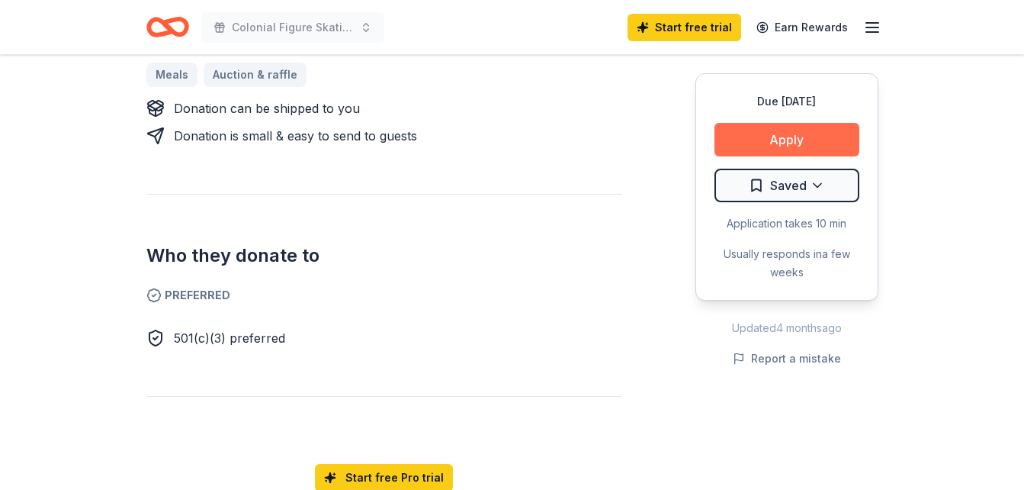
click at [800, 146] on button "Apply" at bounding box center [787, 140] width 145 height 34
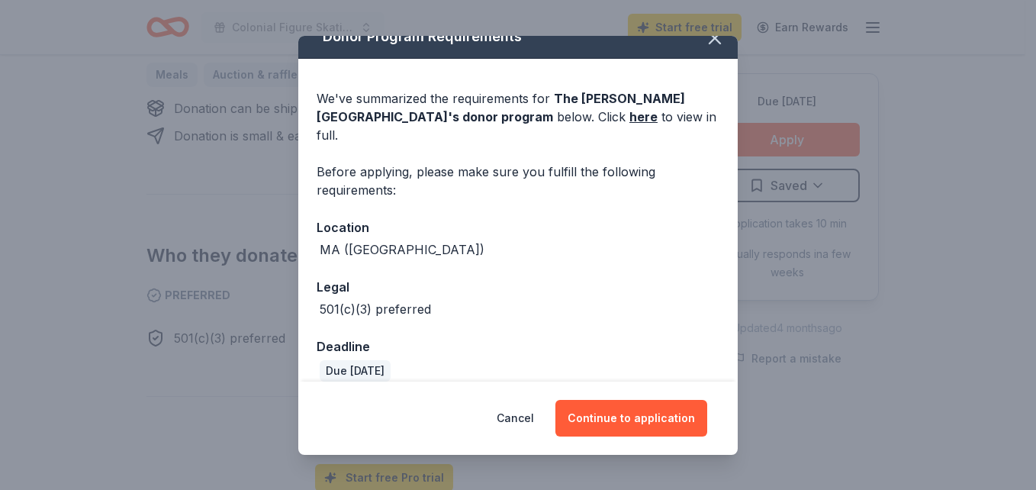
scroll to position [0, 0]
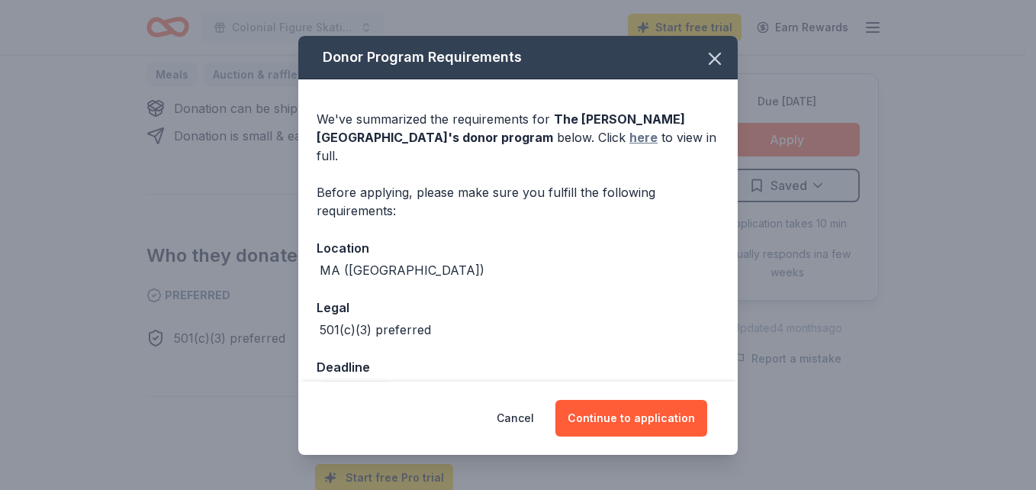
click at [629, 131] on link "here" at bounding box center [643, 137] width 28 height 18
